Goal: Transaction & Acquisition: Obtain resource

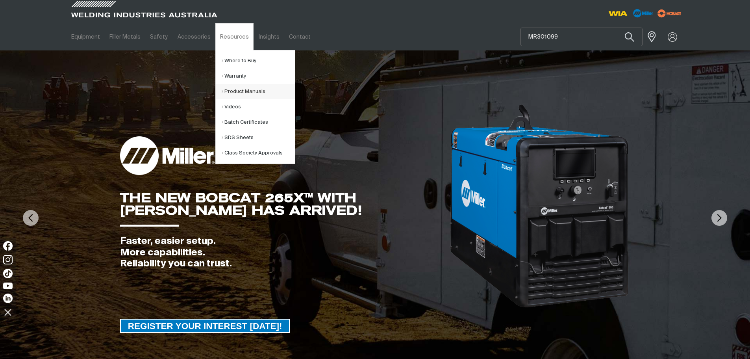
click at [244, 85] on link "Product Manuals" at bounding box center [258, 91] width 73 height 15
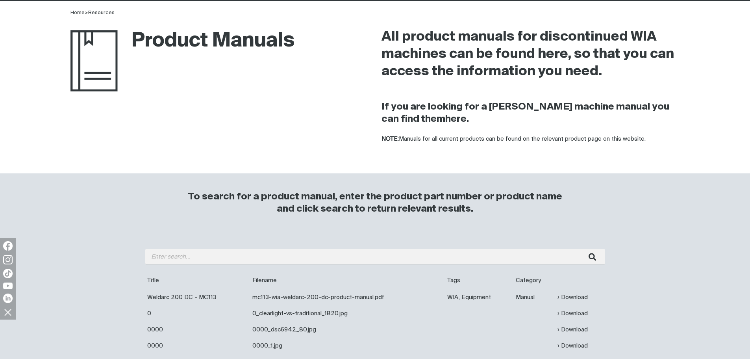
scroll to position [118, 0]
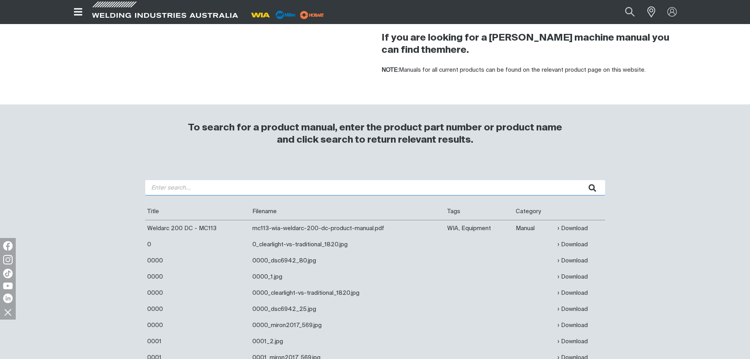
click at [185, 188] on input "search" at bounding box center [375, 187] width 460 height 15
type input "W66"
click at [580, 180] on button "submit" at bounding box center [592, 187] width 25 height 15
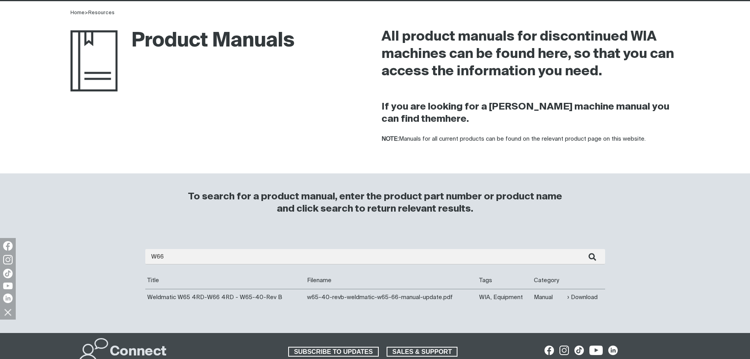
scroll to position [118, 0]
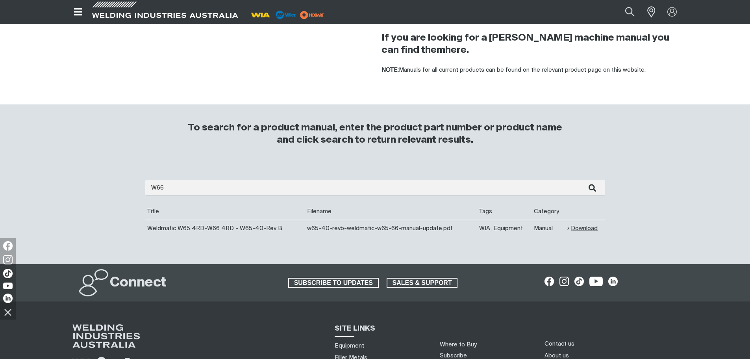
click at [584, 225] on link "Download" at bounding box center [582, 228] width 30 height 9
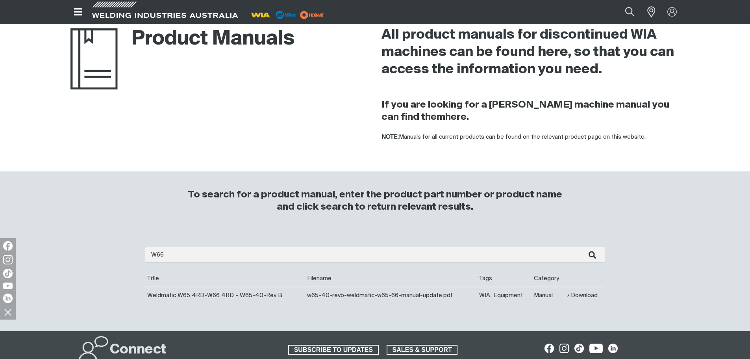
scroll to position [0, 0]
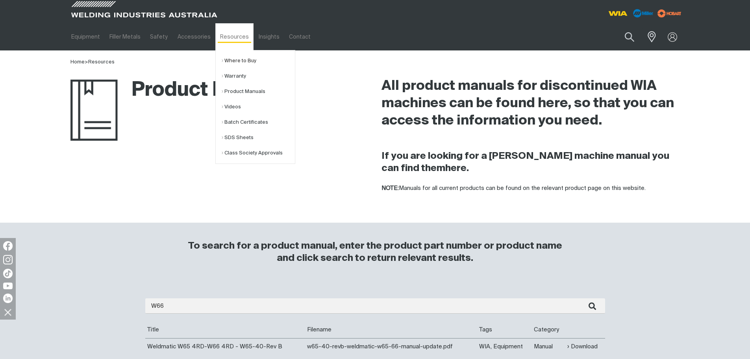
drag, startPoint x: 229, startPoint y: 52, endPoint x: 233, endPoint y: 63, distance: 11.5
click at [229, 52] on ul "Where to Buy Warranty Product Manuals Videos Batch Certificates SDS Sheets Clas…" at bounding box center [255, 107] width 80 height 114
click at [233, 63] on link "Where to Buy" at bounding box center [258, 60] width 73 height 15
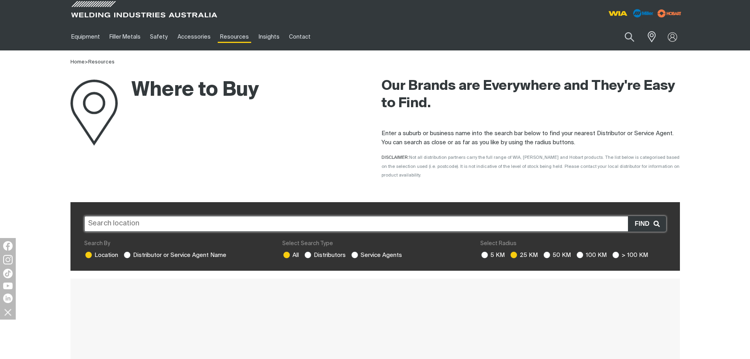
scroll to position [118, 0]
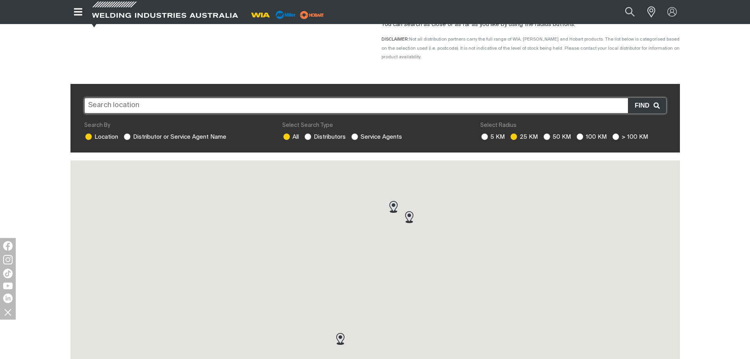
click at [162, 98] on input "text" at bounding box center [375, 106] width 582 height 16
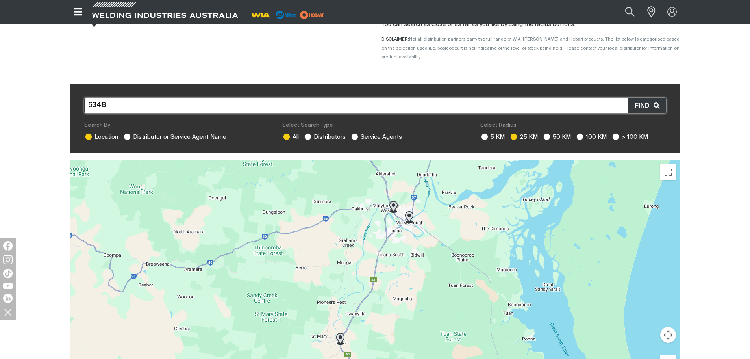
type input "6348"
click at [652, 100] on span "Find" at bounding box center [643, 105] width 18 height 10
click at [446, 100] on input "text" at bounding box center [375, 106] width 582 height 16
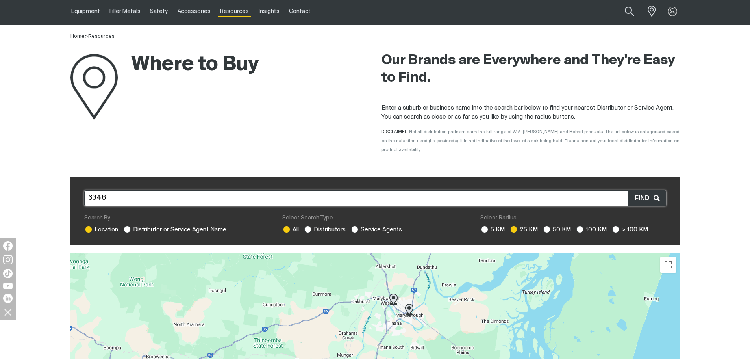
scroll to position [39, 0]
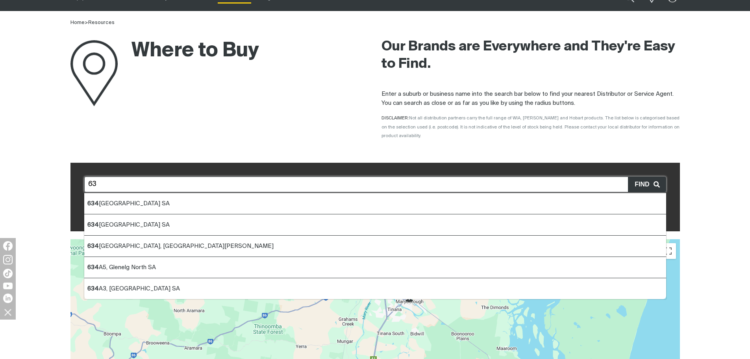
type input "6"
click at [133, 257] on li "Hopeto un WA" at bounding box center [375, 267] width 582 height 21
type input "Hopetoun WA"
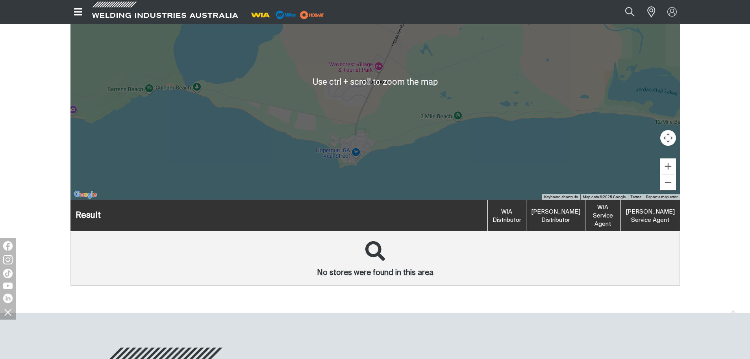
scroll to position [157, 0]
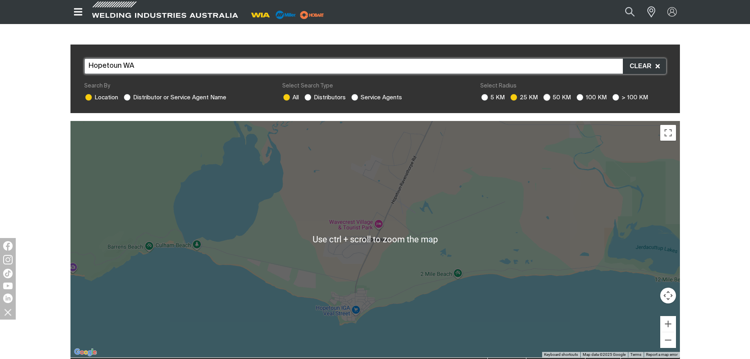
click at [545, 94] on ins at bounding box center [546, 97] width 7 height 7
click at [545, 94] on input "50 KM" at bounding box center [545, 96] width 5 height 5
radio input "true"
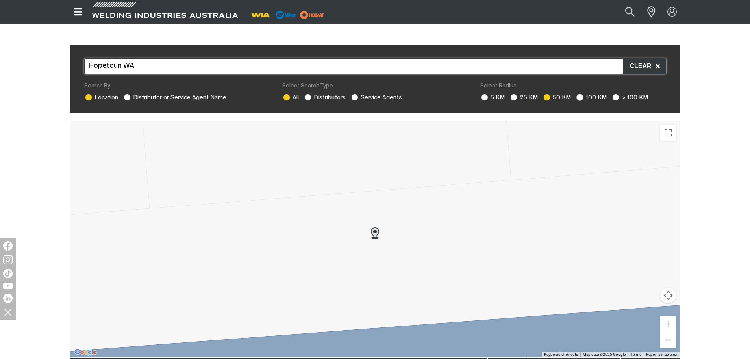
click at [581, 94] on ins at bounding box center [579, 97] width 7 height 7
click at [581, 94] on input "100 KM" at bounding box center [578, 96] width 5 height 5
radio input "true"
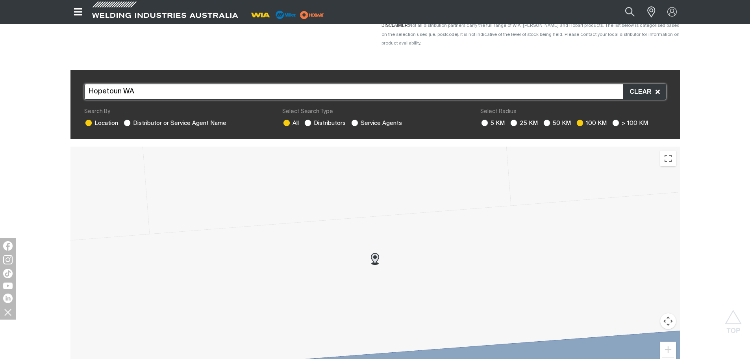
scroll to position [118, 0]
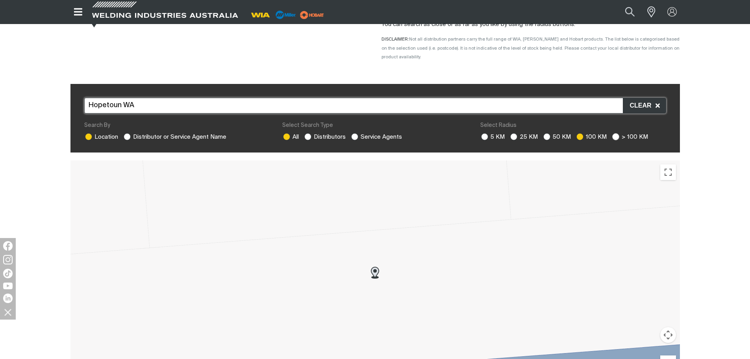
click at [614, 133] on ins at bounding box center [615, 136] width 7 height 7
click at [614, 133] on input "> 100 KM" at bounding box center [614, 135] width 5 height 5
radio input "true"
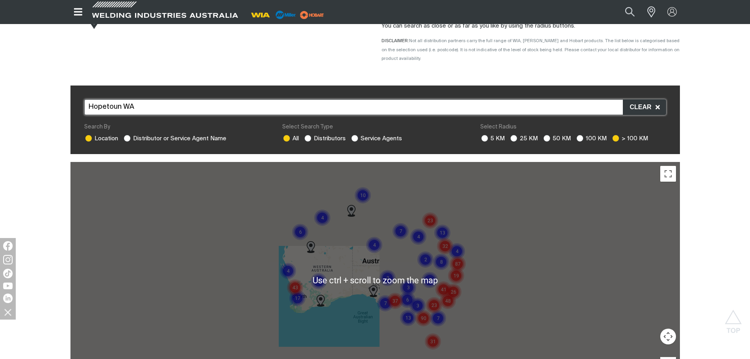
scroll to position [39, 0]
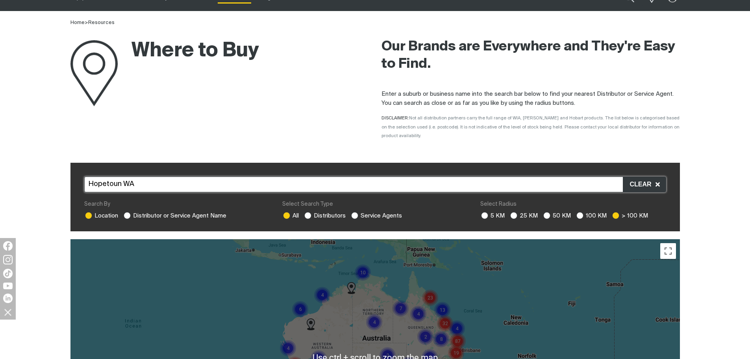
click at [170, 176] on input "Hopetoun WA" at bounding box center [375, 184] width 582 height 16
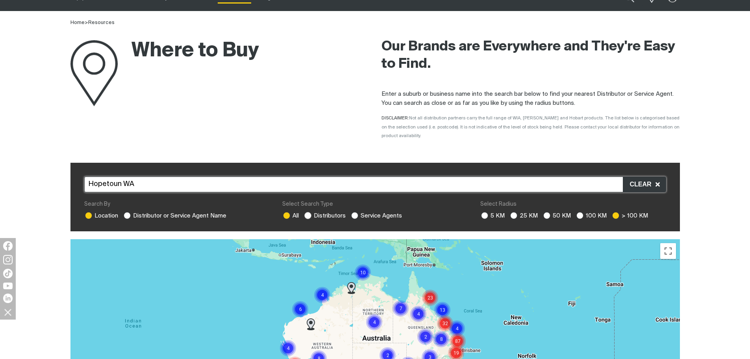
click at [310, 212] on ins at bounding box center [307, 215] width 7 height 7
click at [309, 212] on input "Distributors" at bounding box center [306, 214] width 5 height 5
radio input "true"
click at [310, 212] on ins at bounding box center [307, 215] width 7 height 7
click at [309, 212] on input "Distributors" at bounding box center [306, 214] width 5 height 5
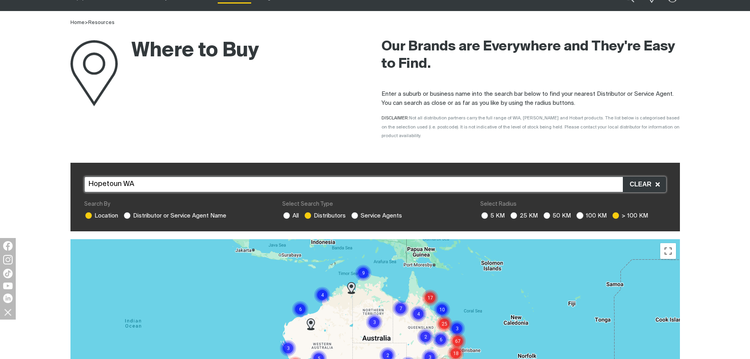
click at [577, 212] on ins at bounding box center [579, 215] width 7 height 7
click at [577, 212] on input "100 KM" at bounding box center [578, 214] width 5 height 5
radio input "true"
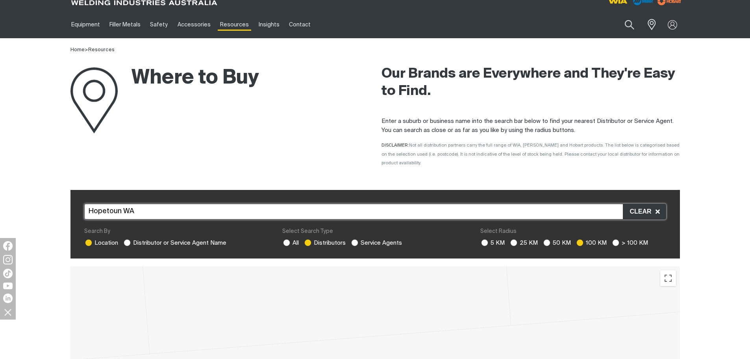
scroll to position [0, 0]
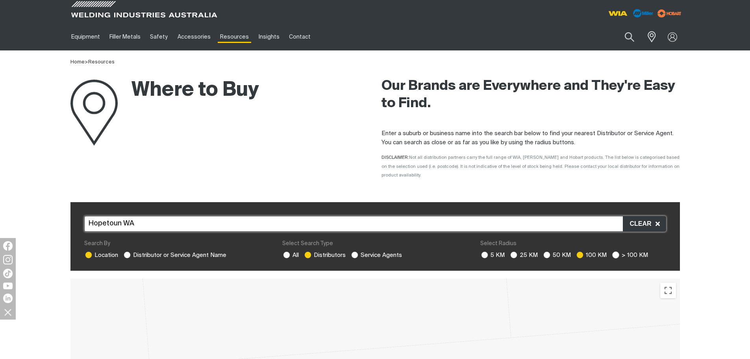
click at [618, 251] on ins at bounding box center [615, 254] width 7 height 7
click at [617, 251] on input "> 100 KM" at bounding box center [614, 253] width 5 height 5
radio input "true"
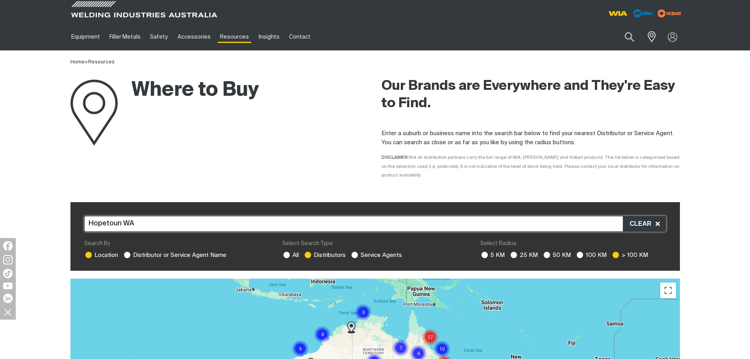
click at [206, 134] on div "Where to Buy" at bounding box center [164, 113] width 189 height 93
